Goal: Task Accomplishment & Management: Manage account settings

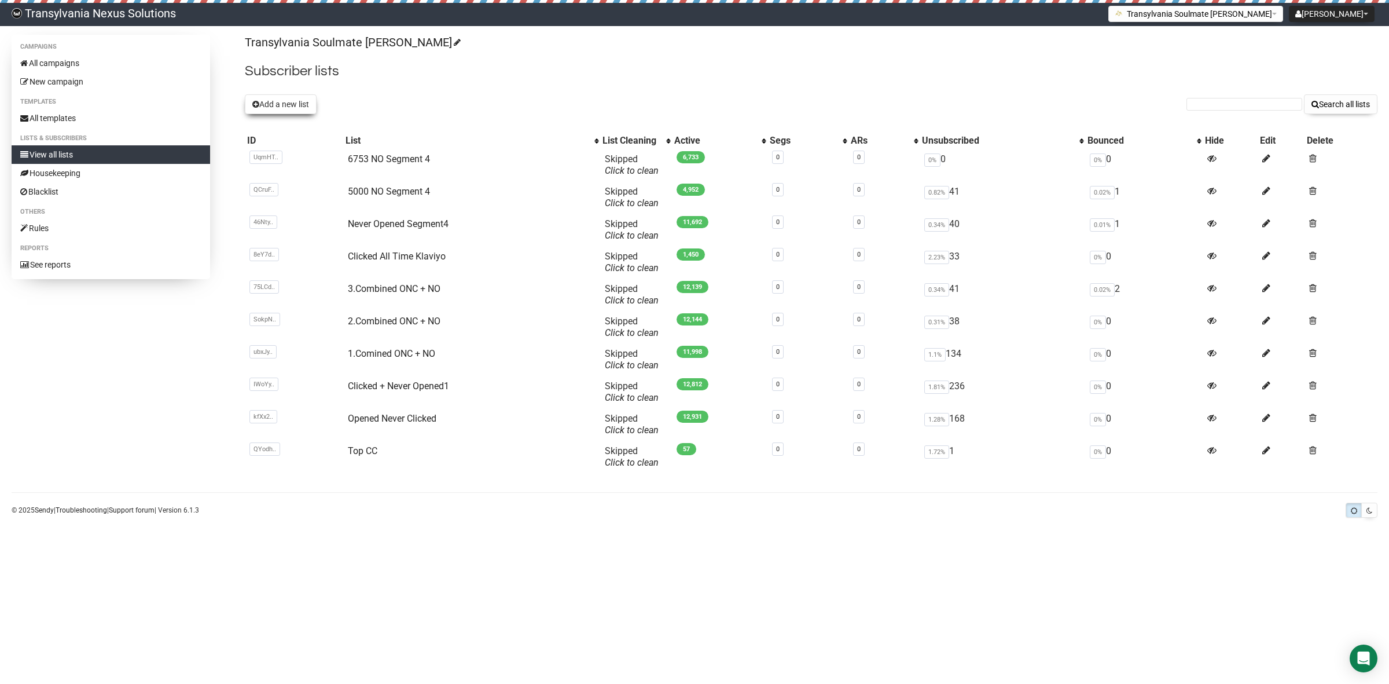
drag, startPoint x: 0, startPoint y: 0, endPoint x: 276, endPoint y: 107, distance: 295.6
click at [276, 107] on button "Add a new list" at bounding box center [281, 104] width 72 height 20
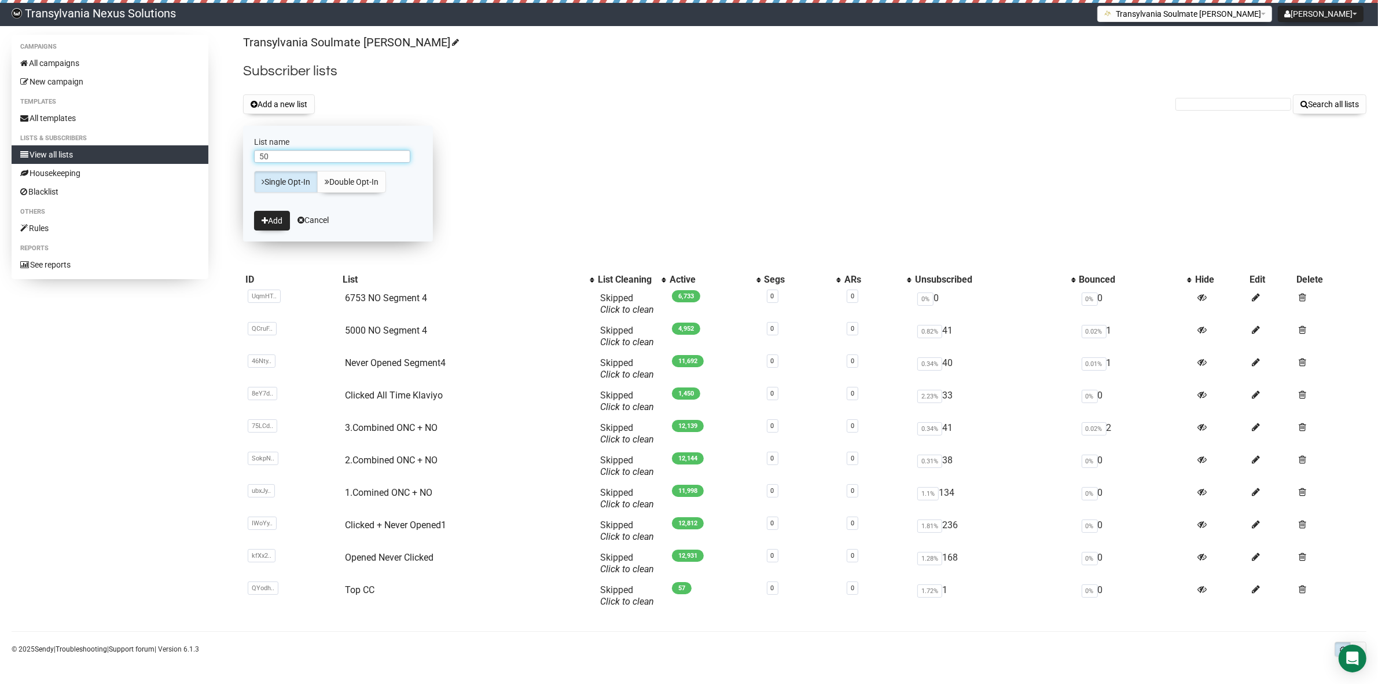
type input "5"
type input "First 50 Soft Bounce"
click at [272, 215] on button "Add" at bounding box center [272, 221] width 36 height 20
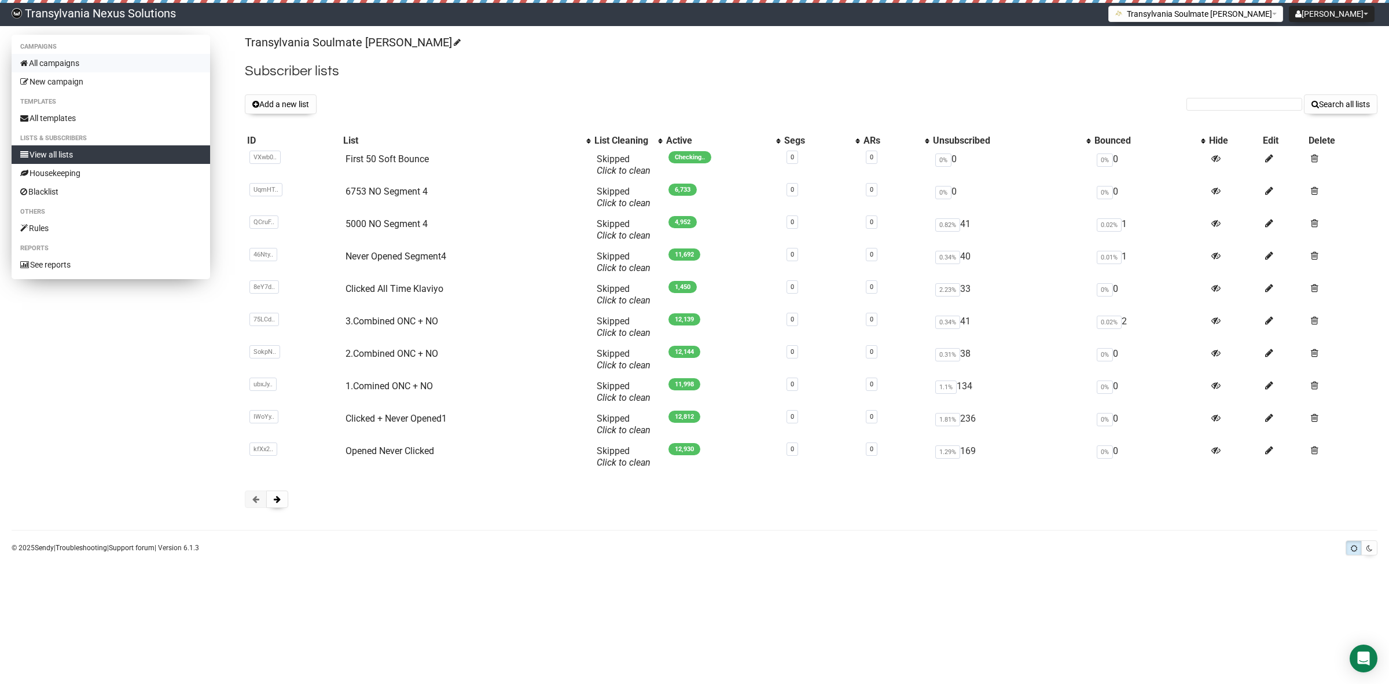
click at [82, 59] on link "All campaigns" at bounding box center [111, 63] width 199 height 19
click at [48, 61] on link "All campaigns" at bounding box center [111, 63] width 199 height 19
